Goal: Find specific page/section: Find specific page/section

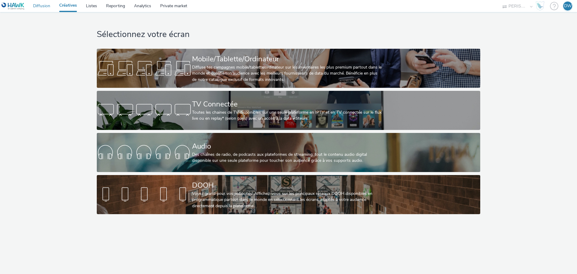
click at [38, 6] on link "Diffusion" at bounding box center [42, 6] width 26 height 12
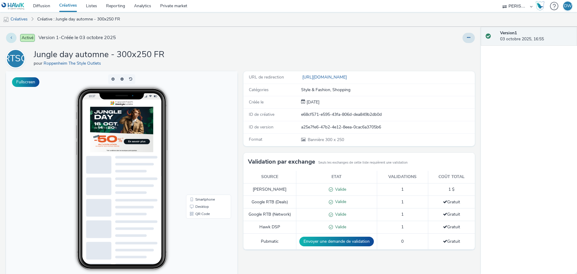
click at [11, 39] on icon at bounding box center [12, 37] width 2 height 4
